Goal: Task Accomplishment & Management: Complete application form

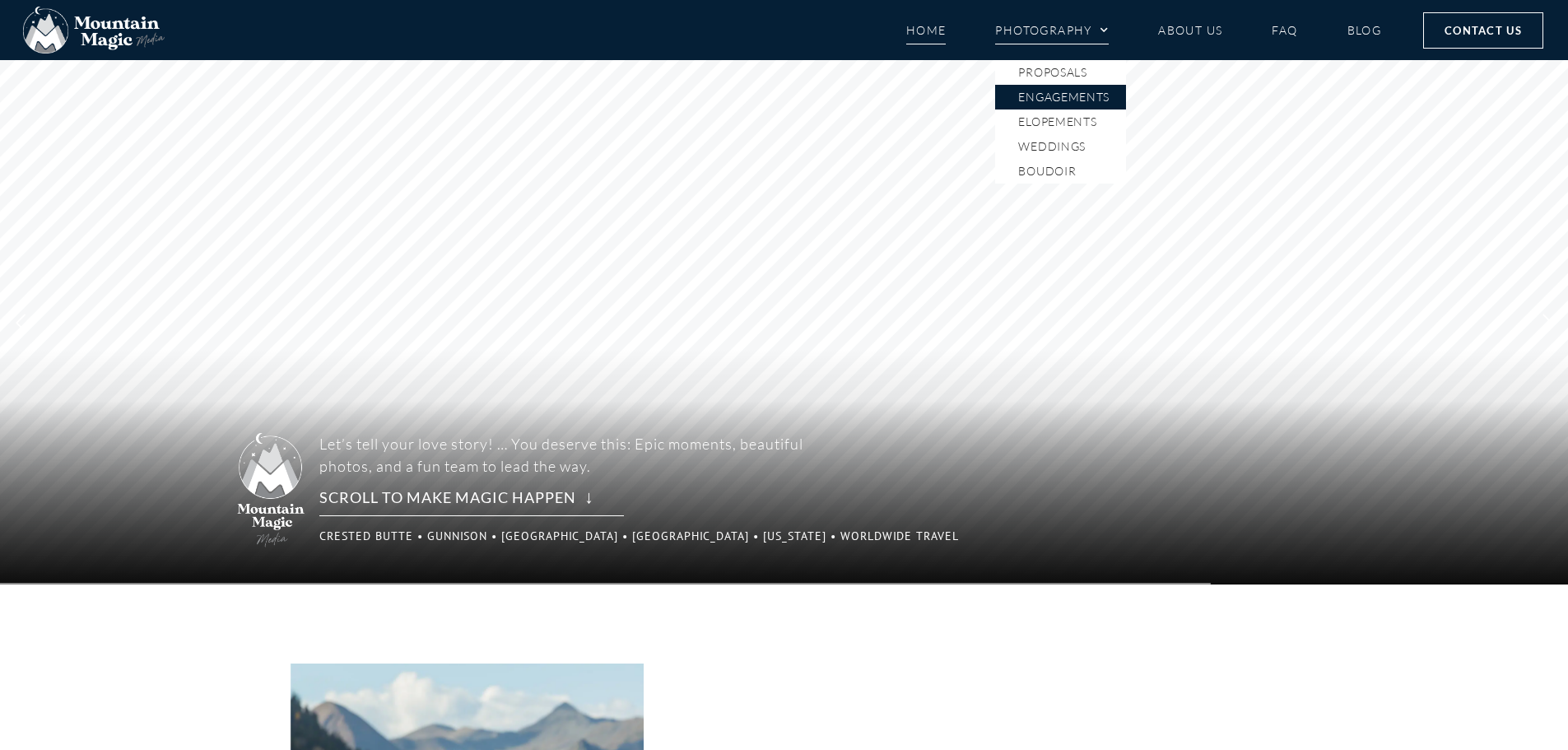
click at [1052, 90] on link "Engagements" at bounding box center [1060, 97] width 131 height 24
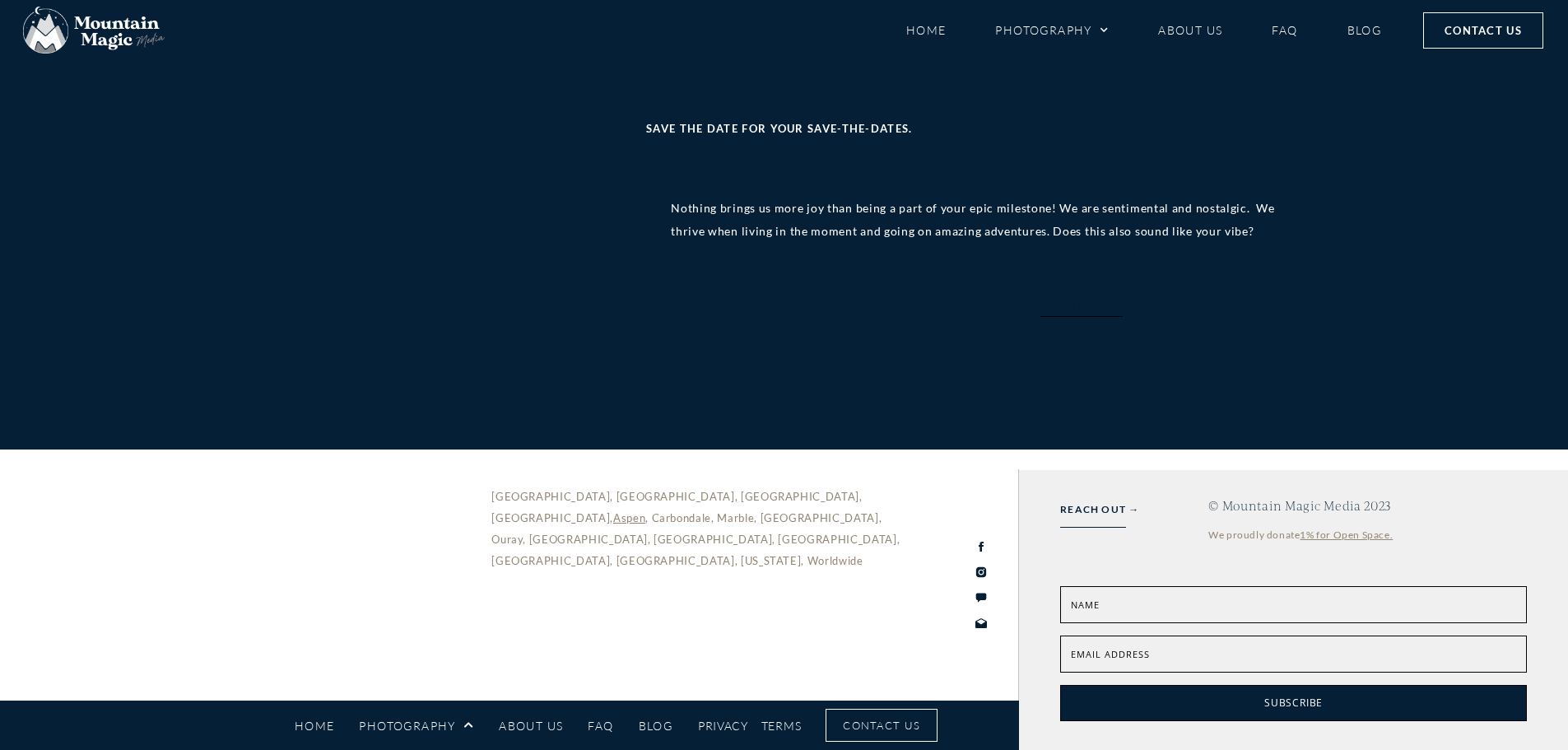
scroll to position [4691, 0]
type input "Emily"
type input "Lemere"
type input "elemere@616@gmail.com"
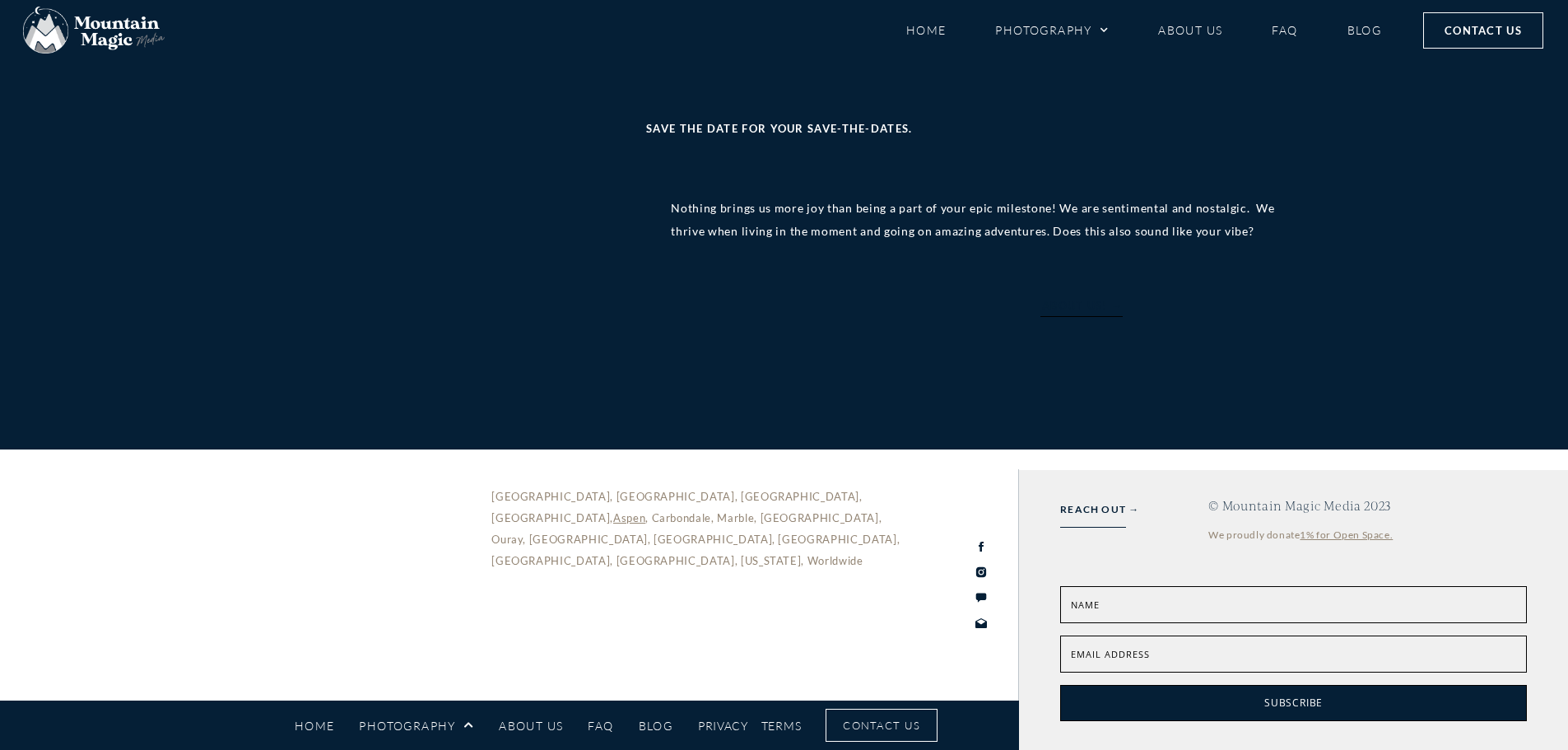
type input "3038770810"
type input "text"
select select "Engagement"
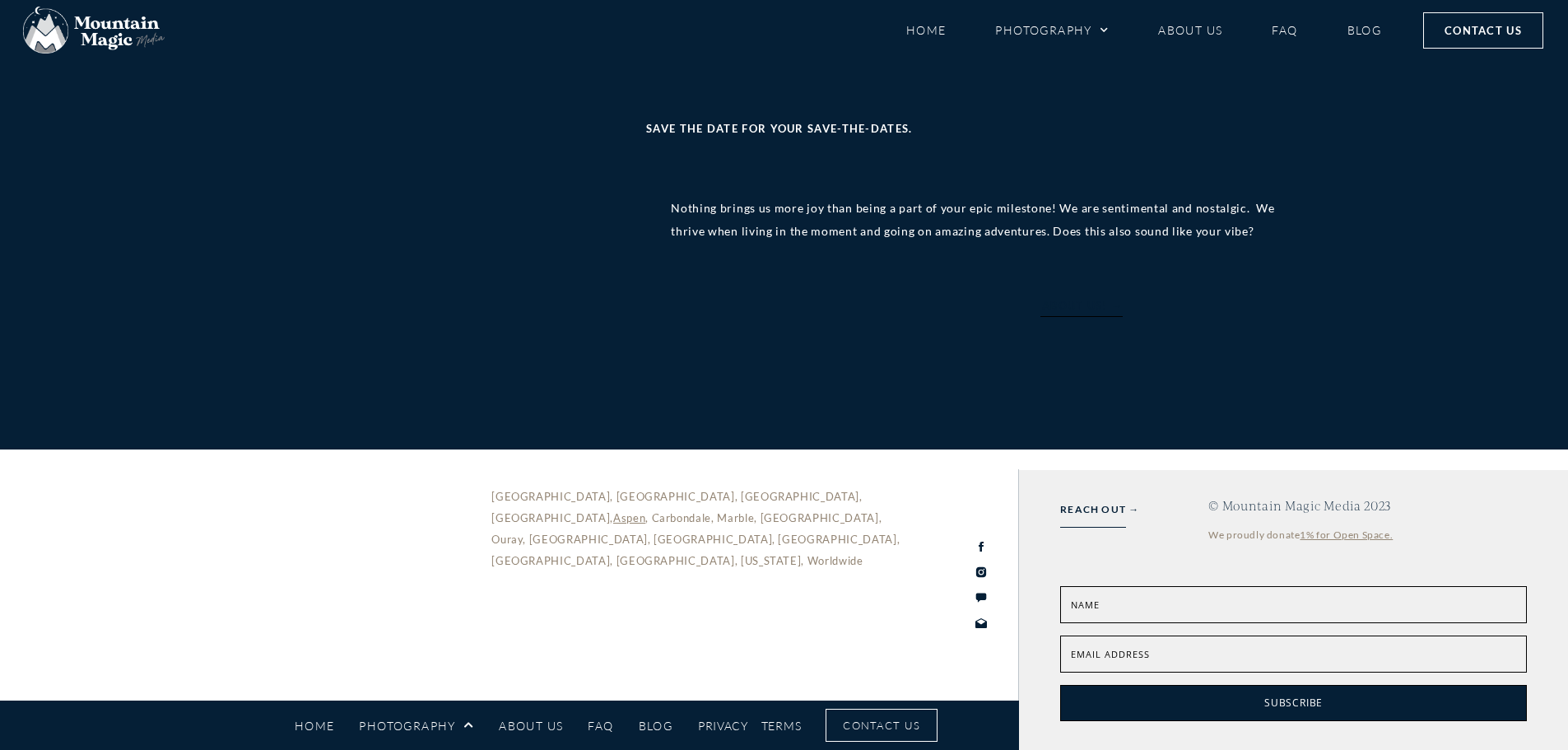
select select "Google"
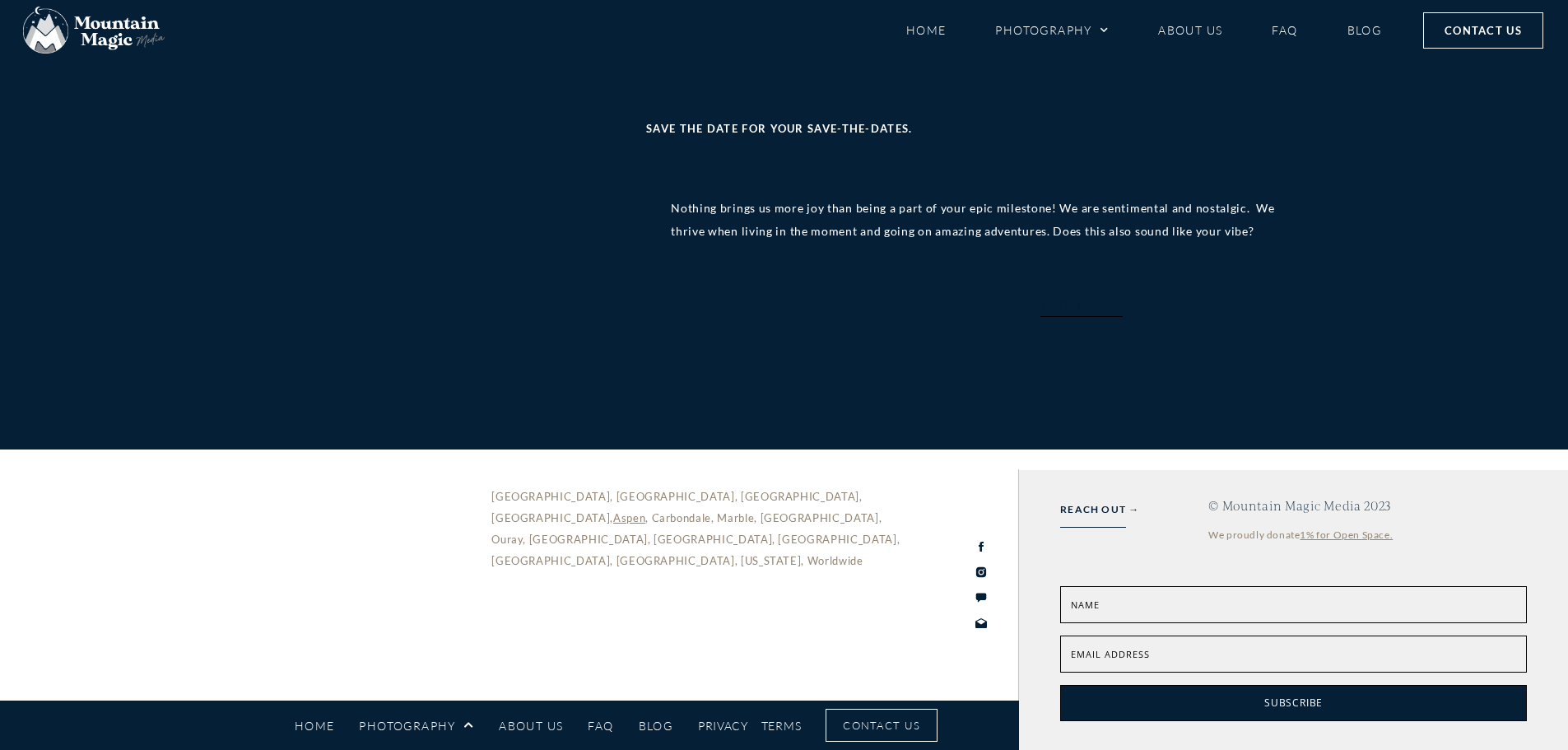
type textarea "We just got engaged last weekend and will be in crested butte this weekend, hop…"
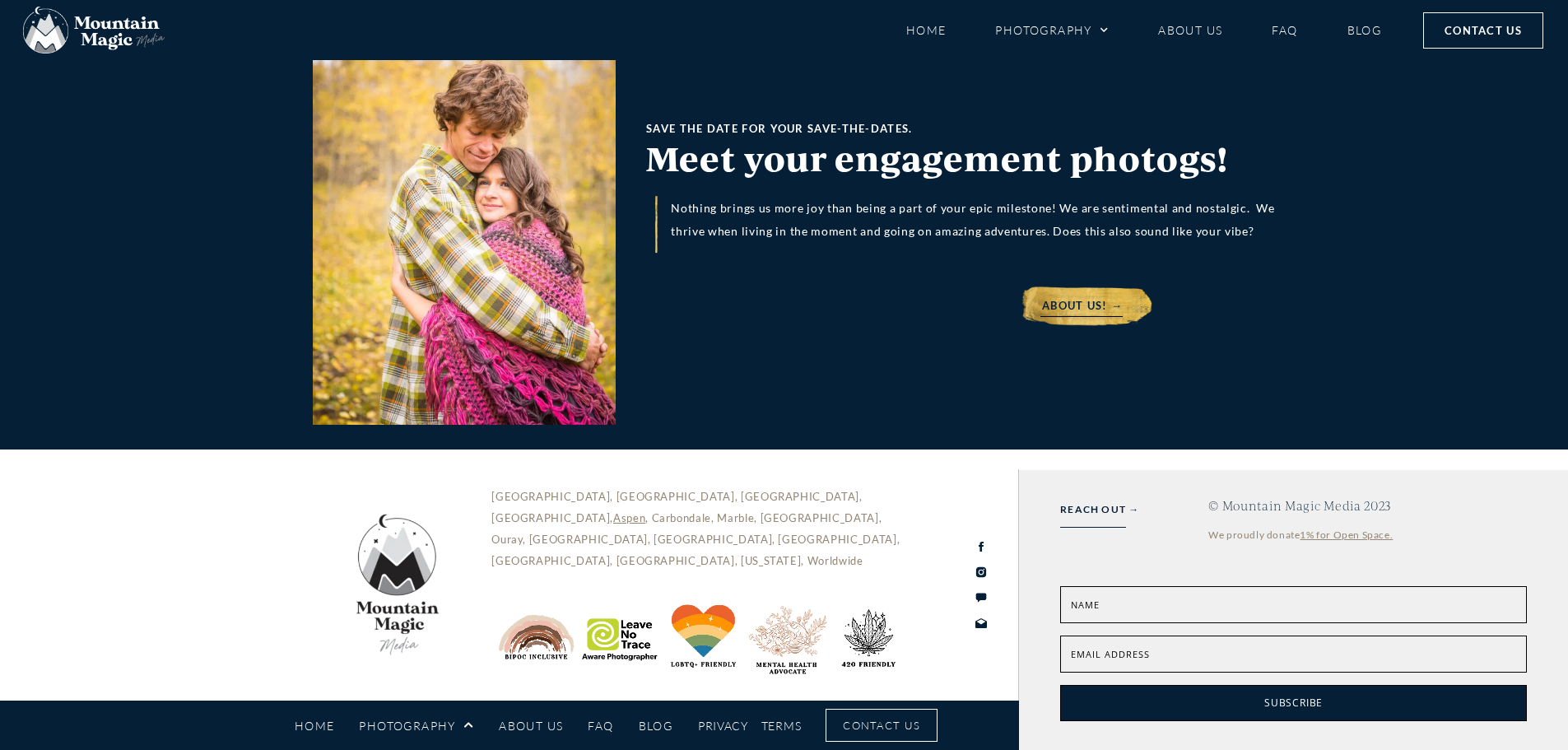
scroll to position [5184, 0]
type input "tacocat"
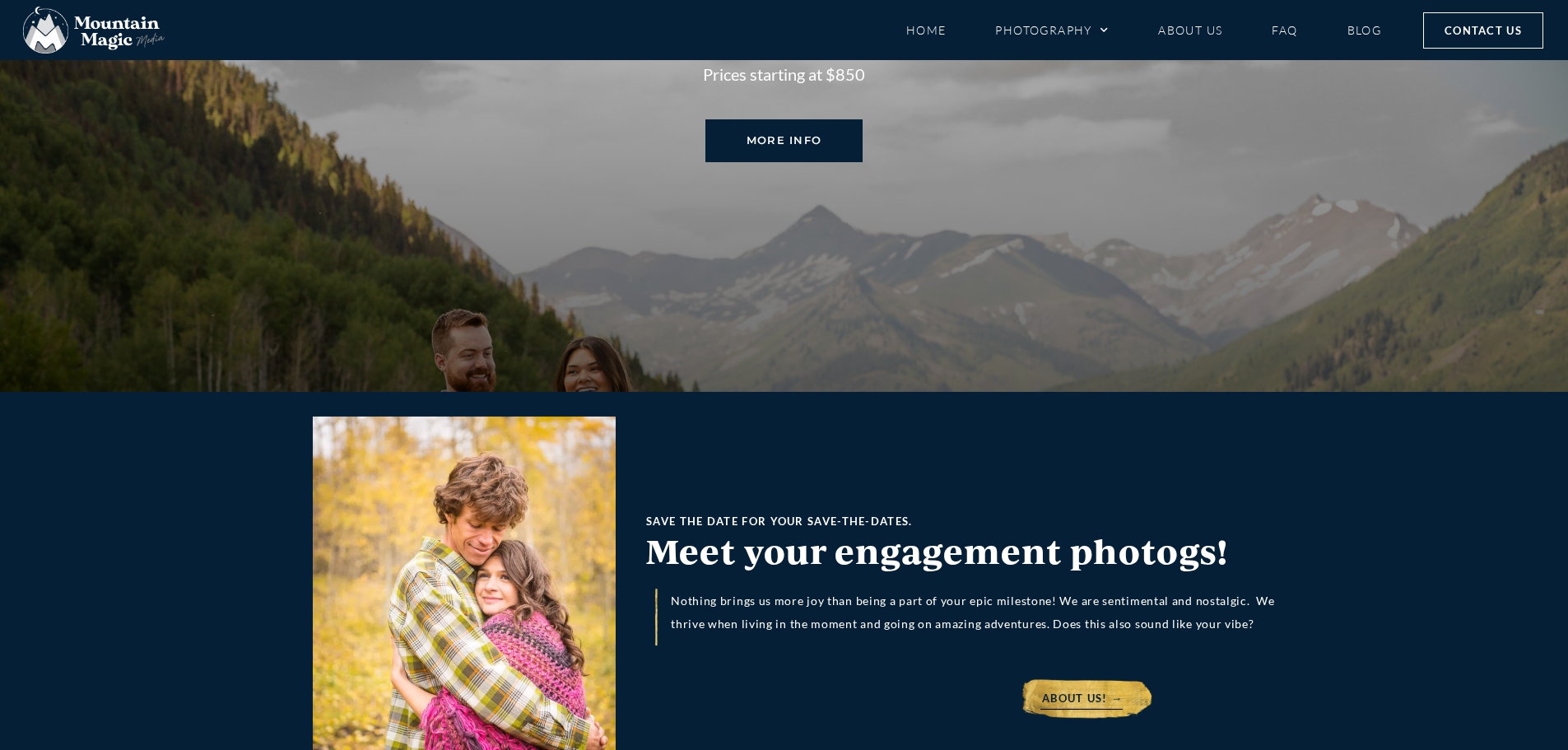
scroll to position [4466, 0]
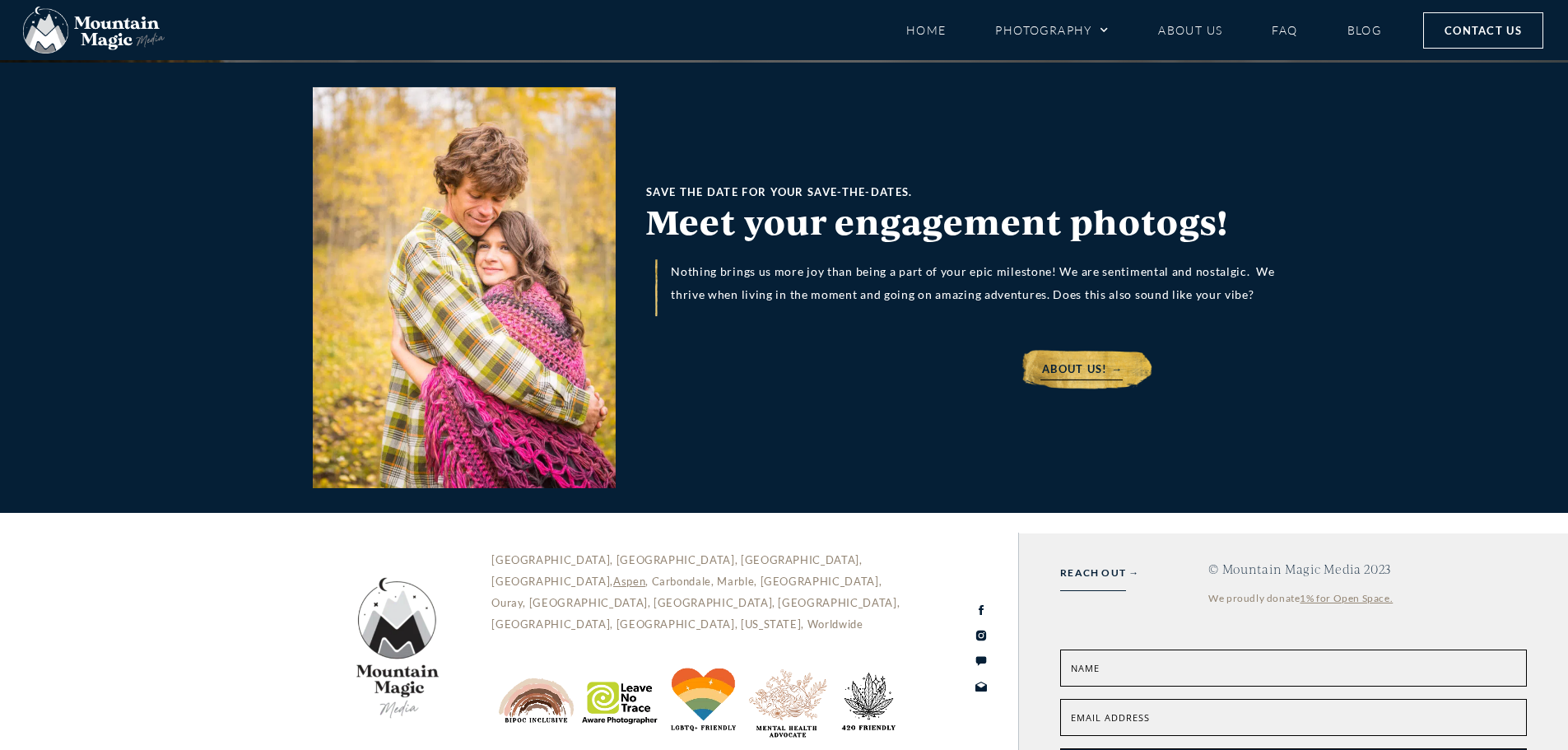
type input "Emily"
type input "Lemere"
drag, startPoint x: 654, startPoint y: 548, endPoint x: 683, endPoint y: 548, distance: 29.0
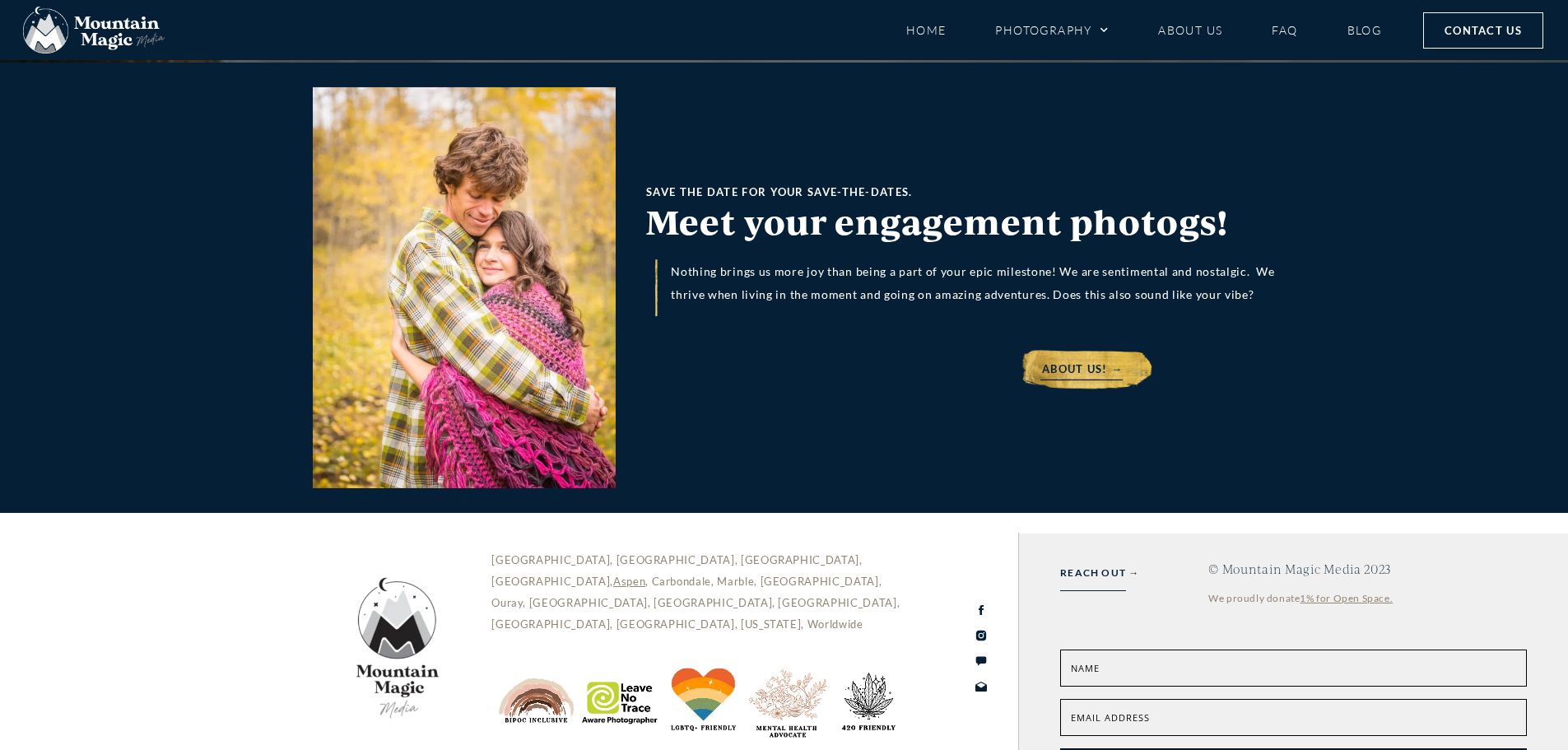
drag, startPoint x: 737, startPoint y: 548, endPoint x: 451, endPoint y: 538, distance: 286.2
type input "elemere616@gmail.com"
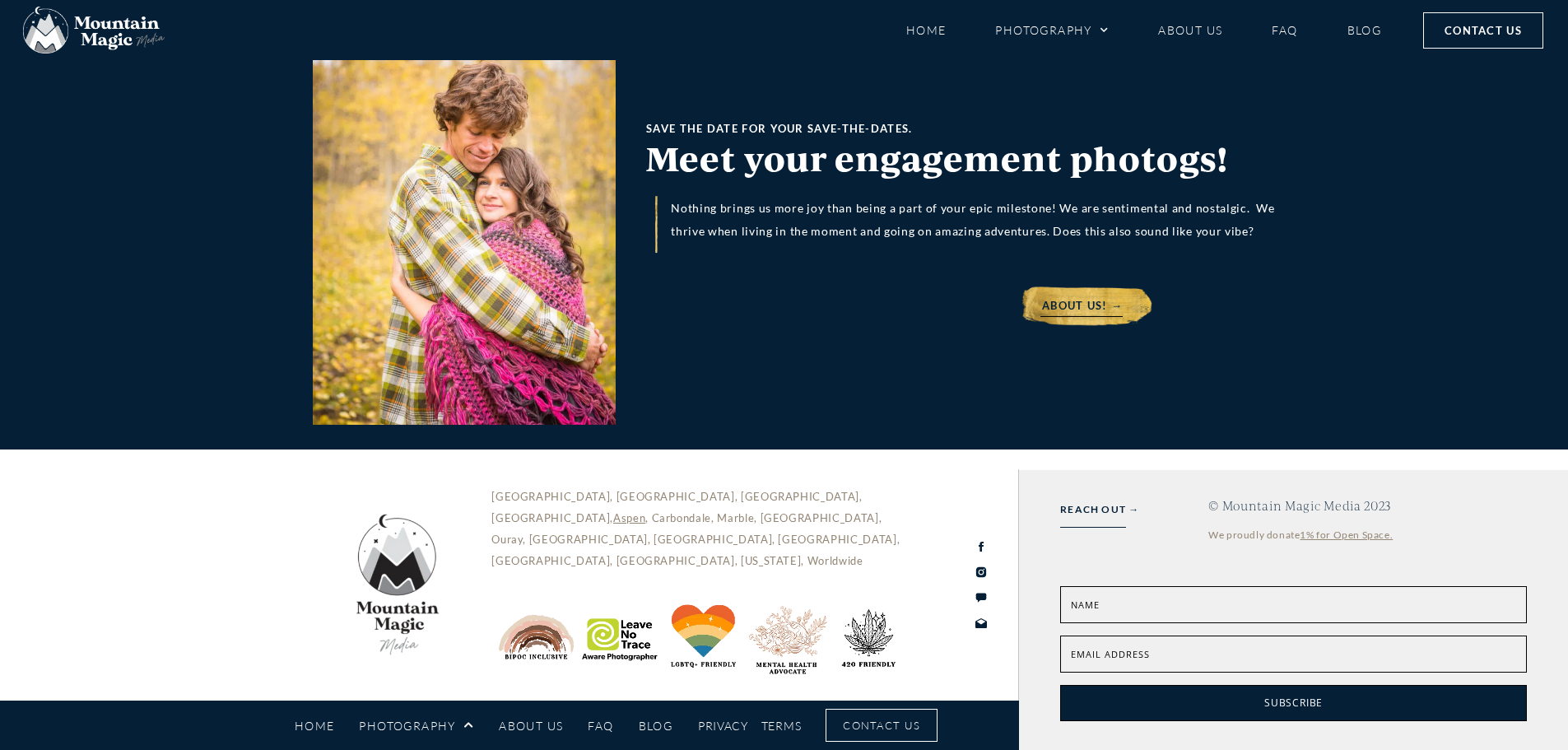
scroll to position [4877, 0]
type textarea "Are you available saturday 9/20"
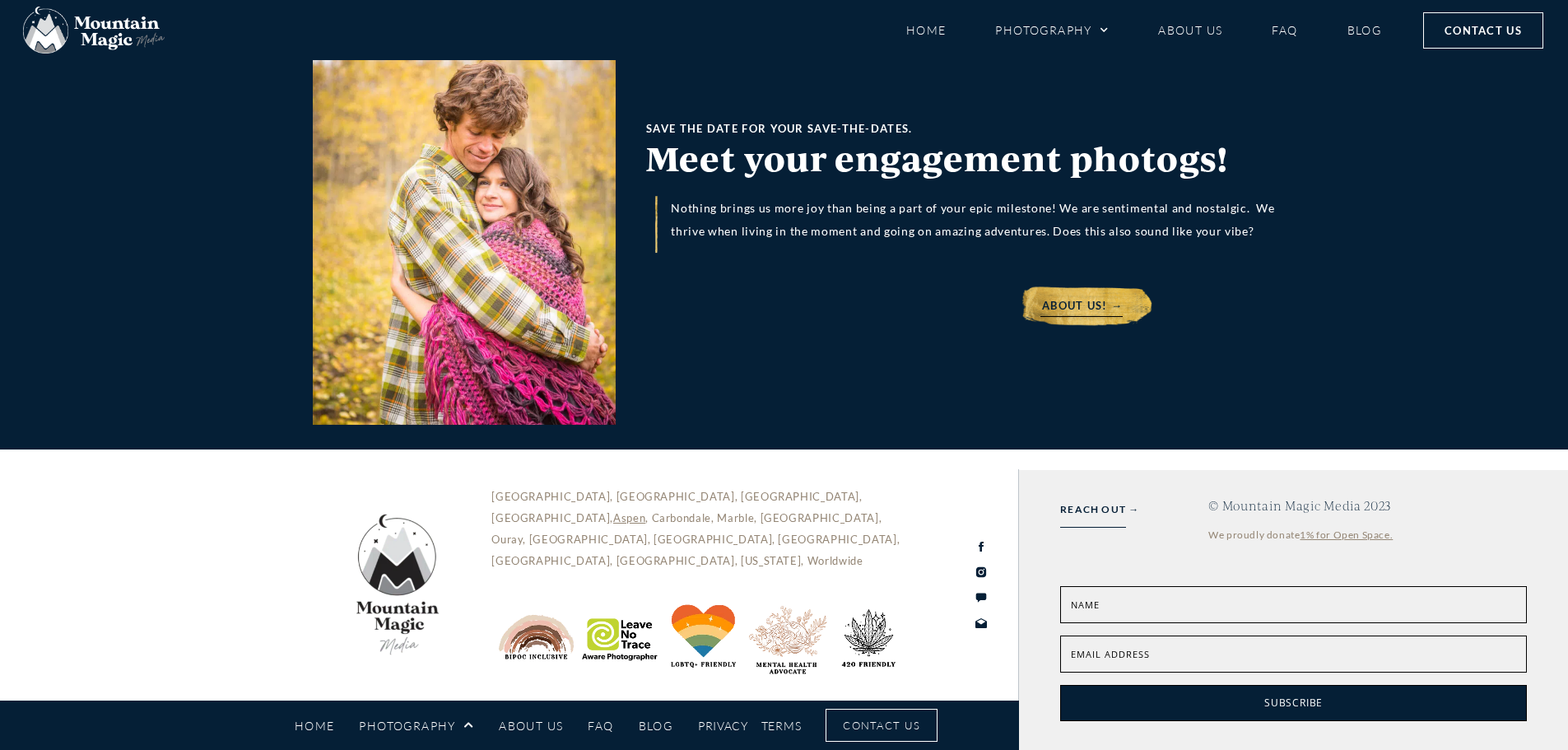
scroll to position [5318, 0]
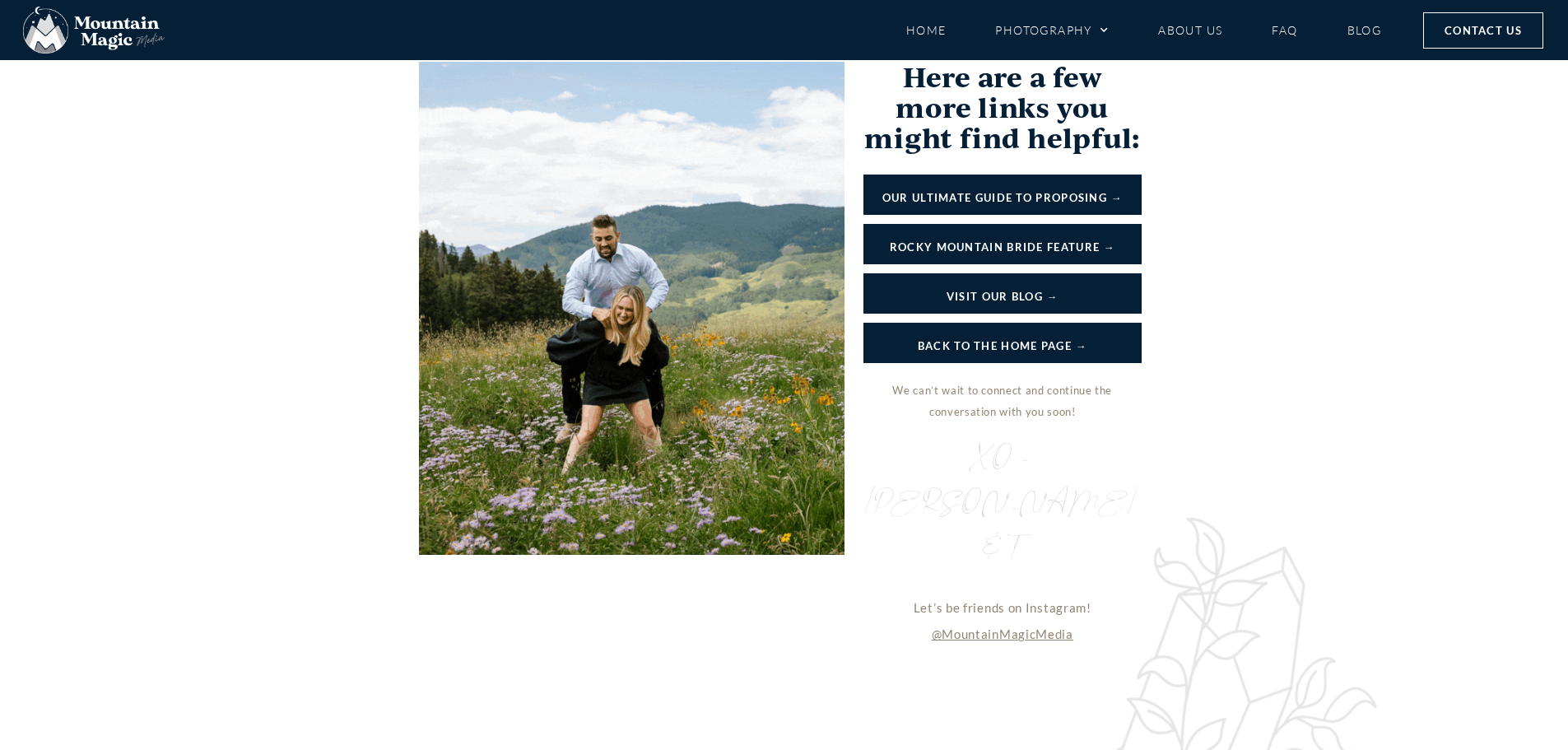
scroll to position [1804, 0]
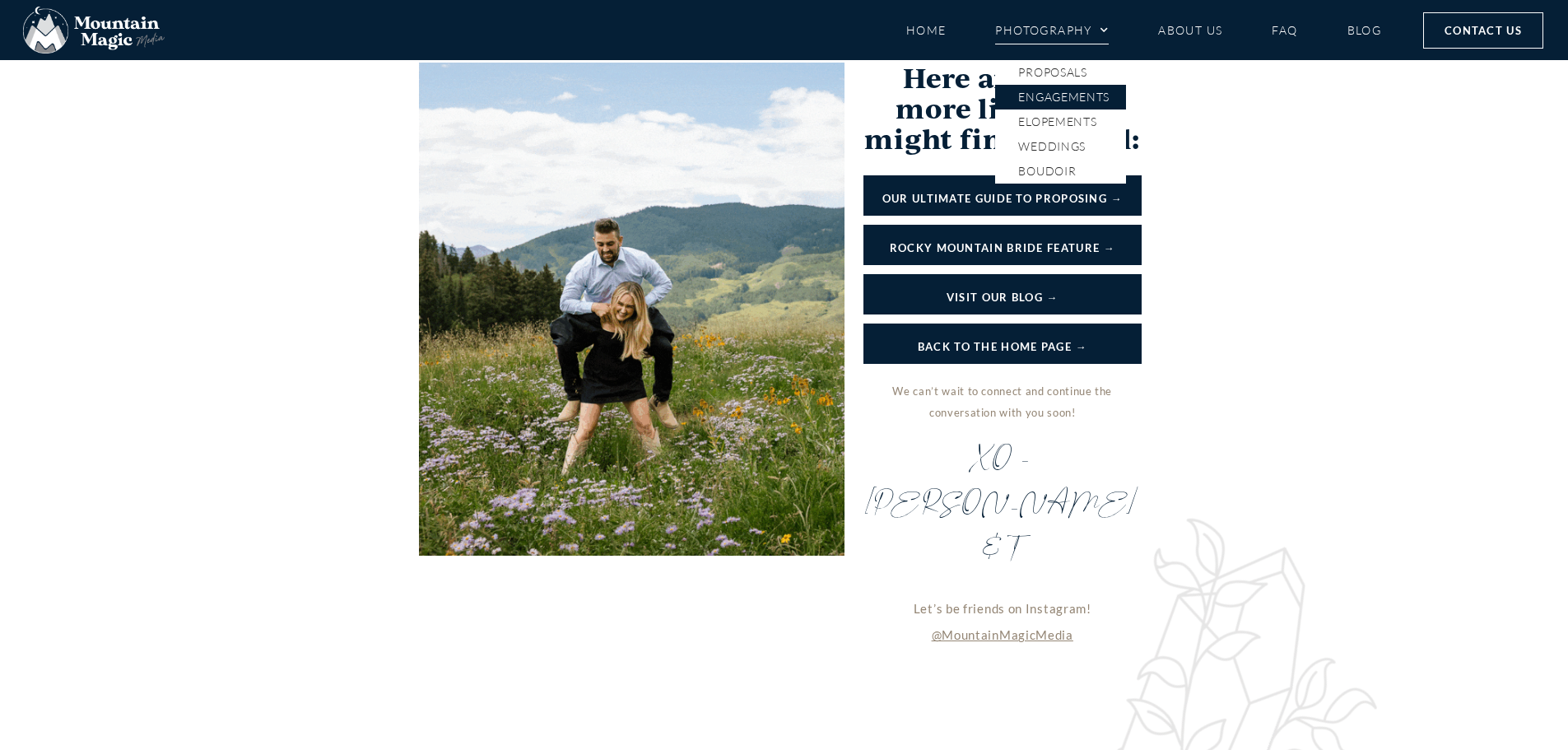
click at [1076, 88] on link "Engagements" at bounding box center [1060, 97] width 131 height 24
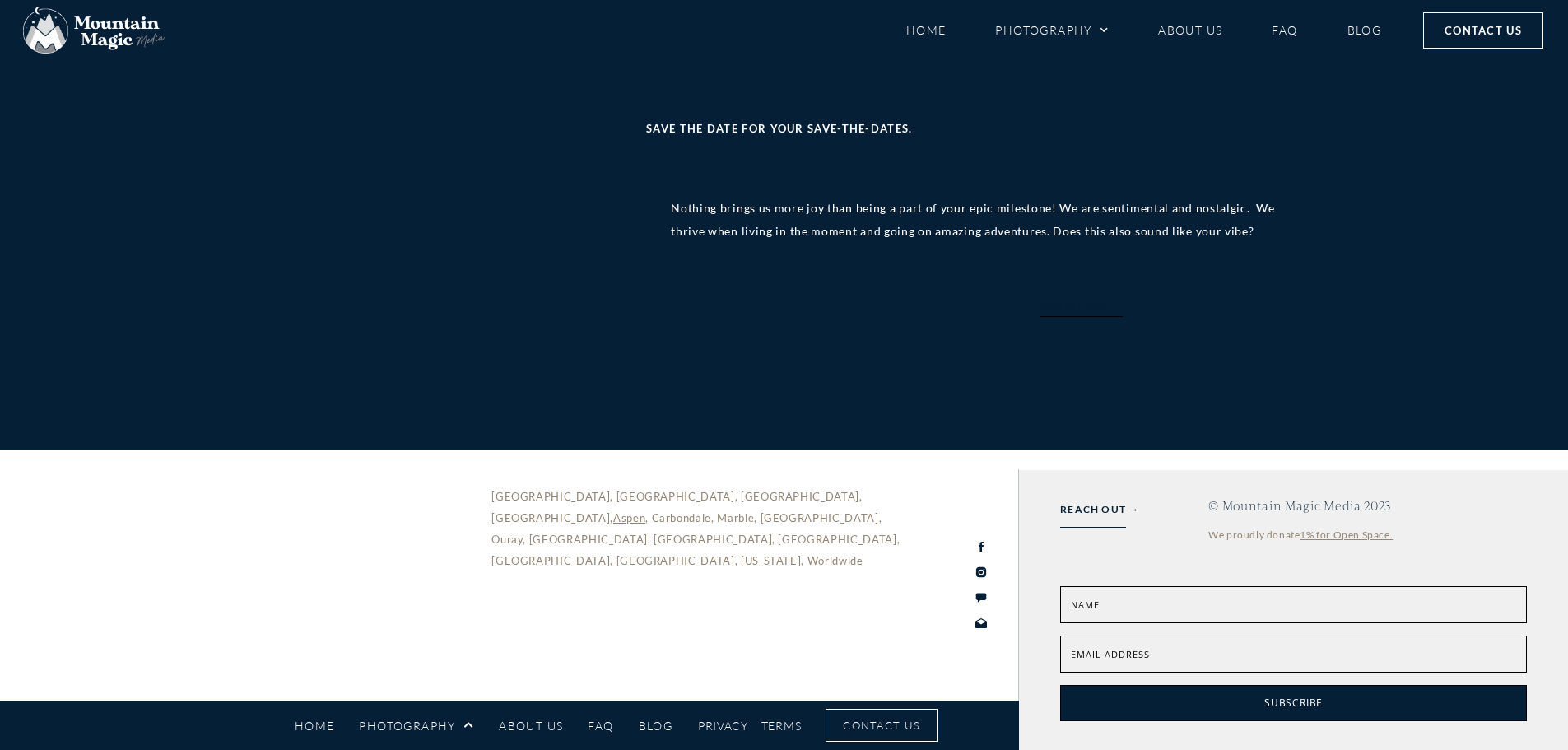
scroll to position [6337, 0]
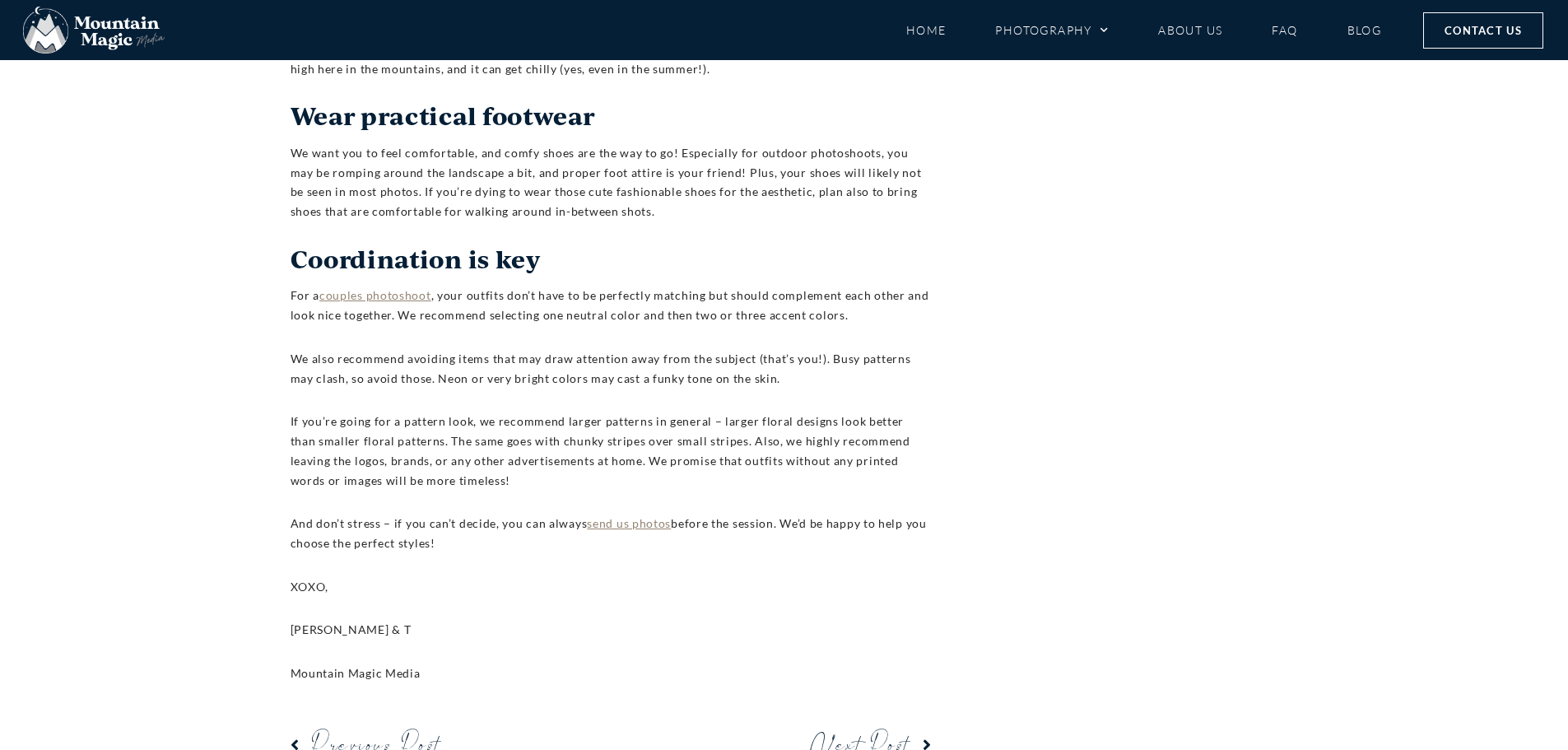
scroll to position [1399, 0]
